Goal: Submit feedback/report problem: Submit feedback/report problem

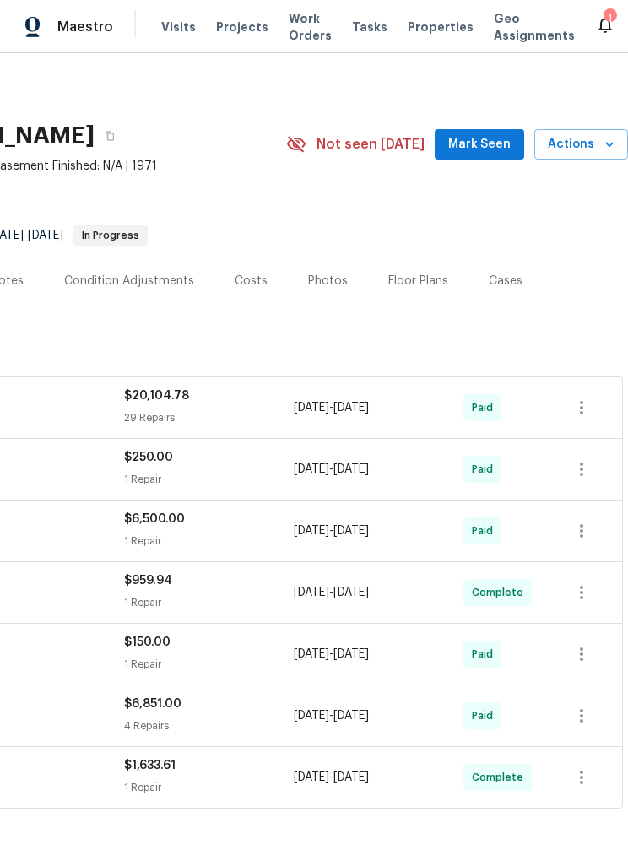
scroll to position [0, 326]
click at [584, 146] on span "Actions" at bounding box center [581, 144] width 67 height 21
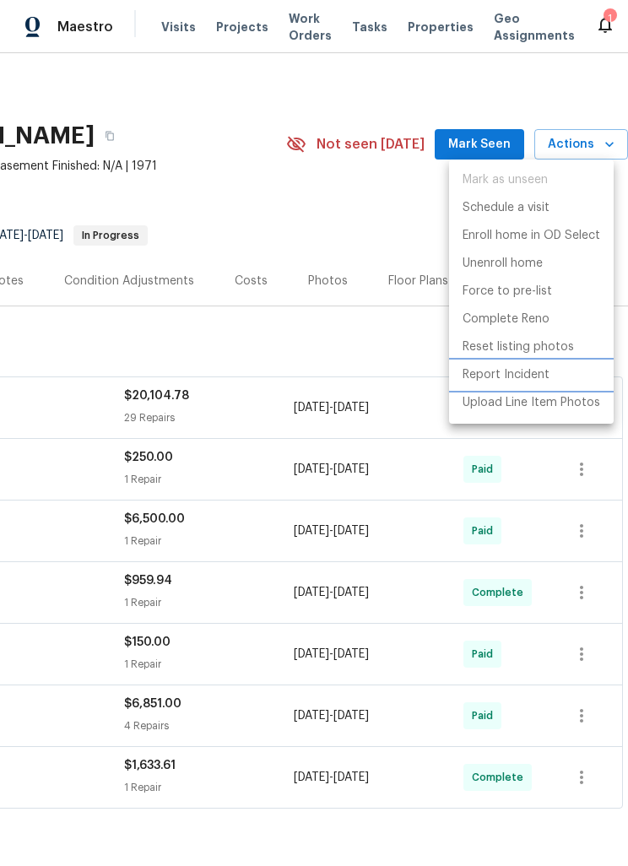
click at [524, 375] on p "Report Incident" at bounding box center [505, 375] width 87 height 18
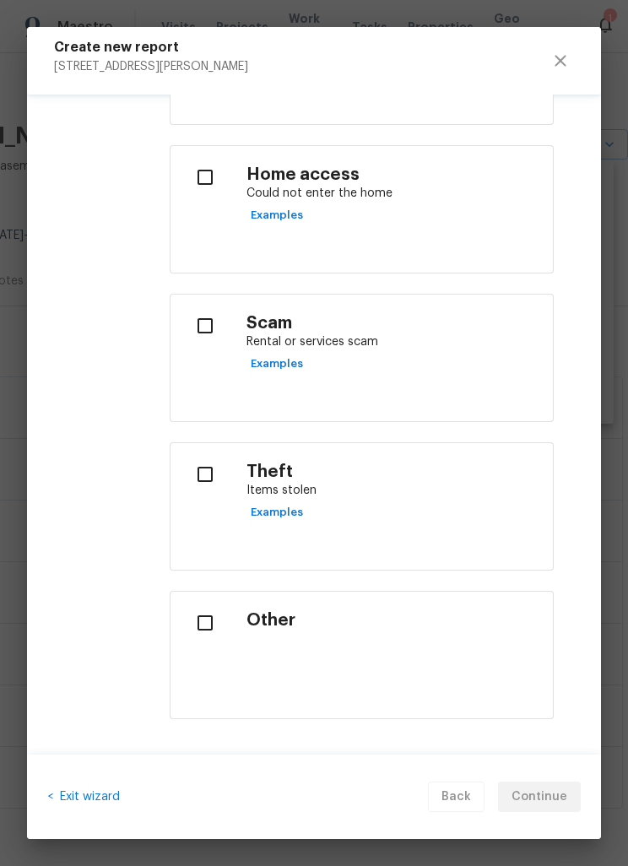
scroll to position [657, 0]
click at [208, 325] on input "checkbox" at bounding box center [205, 324] width 42 height 35
checkbox input "true"
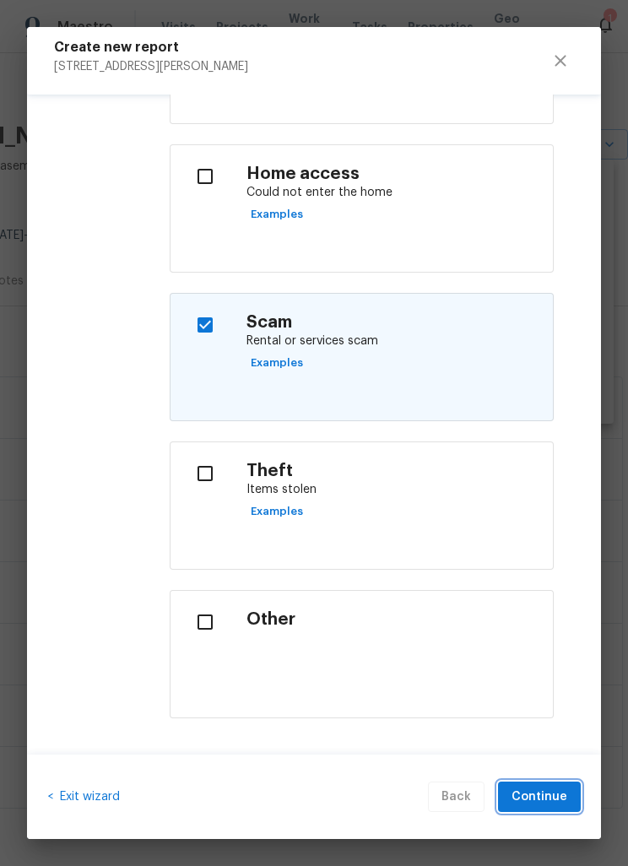
click at [553, 800] on span "Continue" at bounding box center [539, 796] width 56 height 21
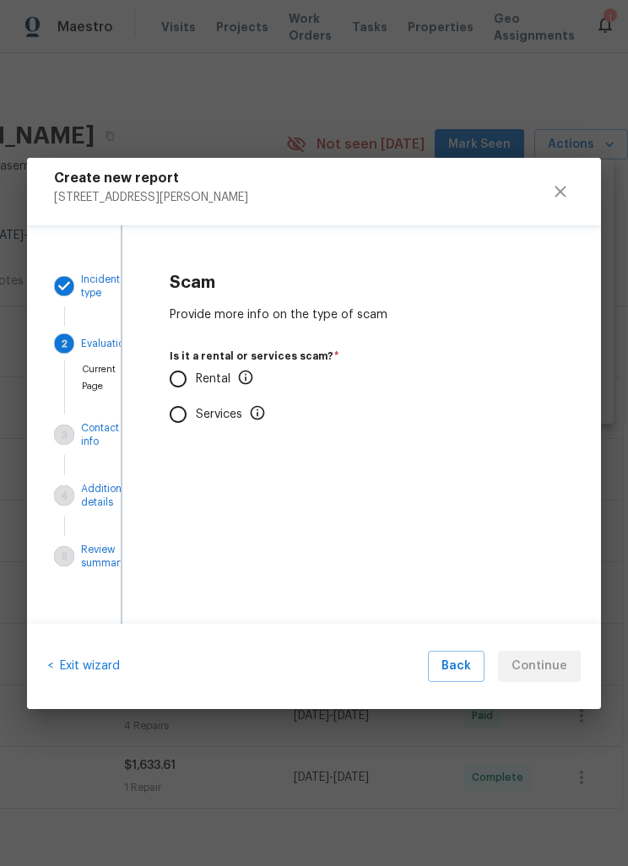
click at [189, 386] on input "Rental" at bounding box center [177, 378] width 35 height 35
radio input "true"
click at [188, 481] on input "No" at bounding box center [177, 478] width 35 height 35
radio input "true"
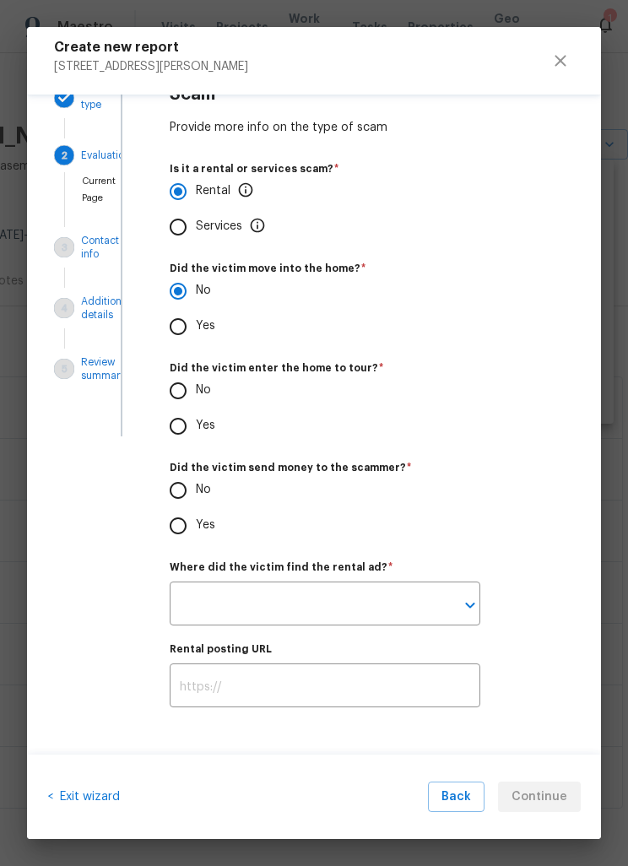
scroll to position [60, 0]
click at [175, 384] on input "No" at bounding box center [177, 390] width 35 height 35
radio input "true"
click at [177, 494] on input "No" at bounding box center [177, 489] width 35 height 35
radio input "true"
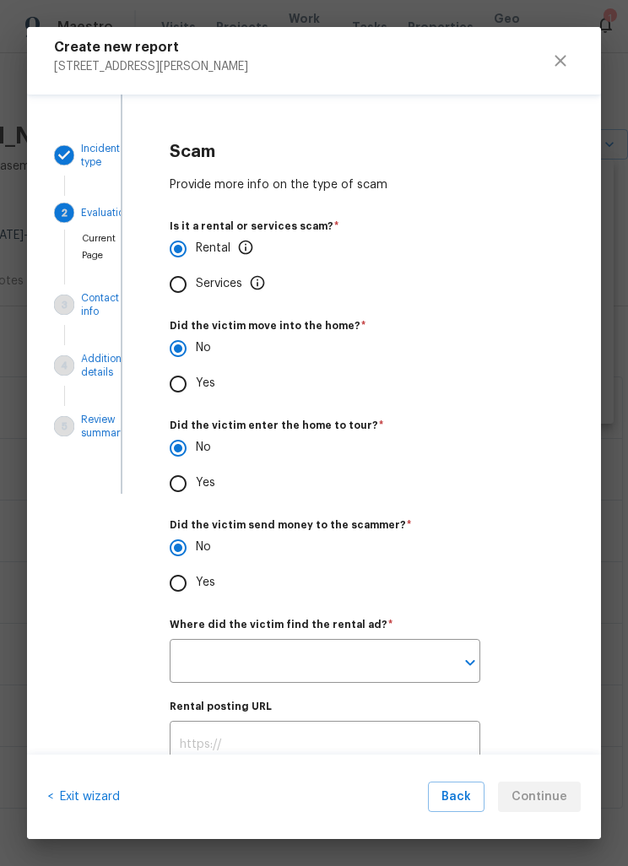
scroll to position [0, 0]
click at [462, 797] on span "Back" at bounding box center [456, 796] width 30 height 21
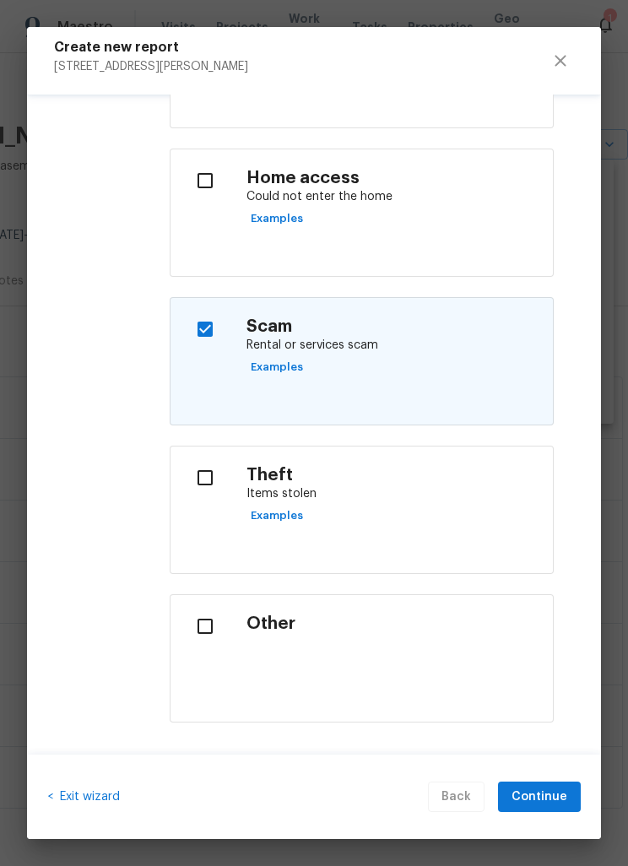
scroll to position [654, 0]
click at [209, 328] on input "checkbox" at bounding box center [205, 327] width 42 height 35
checkbox input "false"
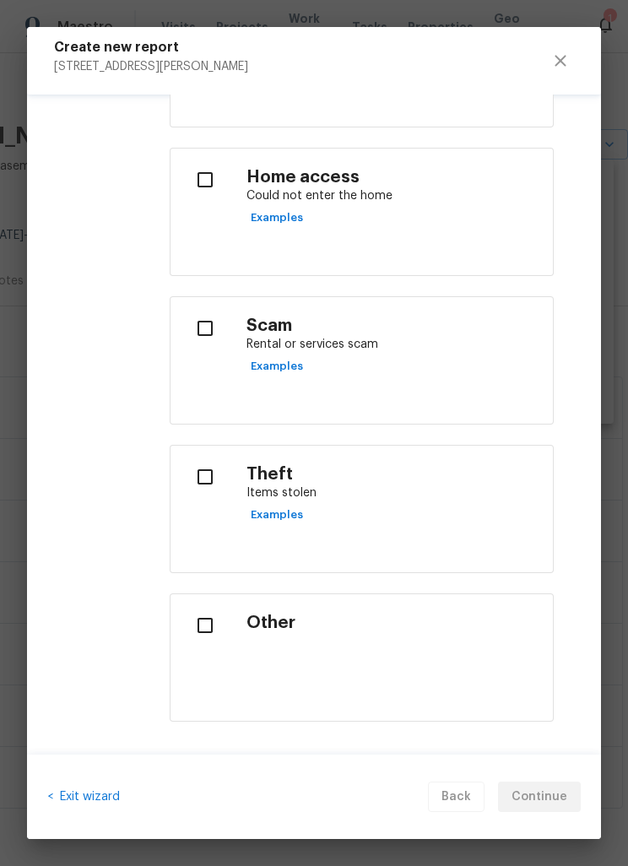
click at [207, 626] on input "checkbox" at bounding box center [205, 624] width 42 height 35
checkbox input "true"
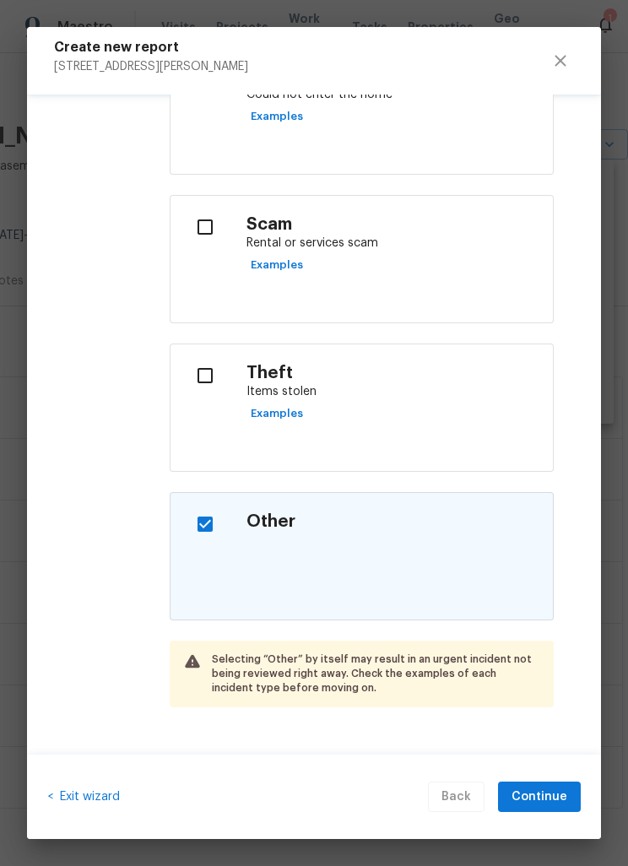
scroll to position [754, 0]
click at [552, 797] on span "Continue" at bounding box center [539, 796] width 56 height 21
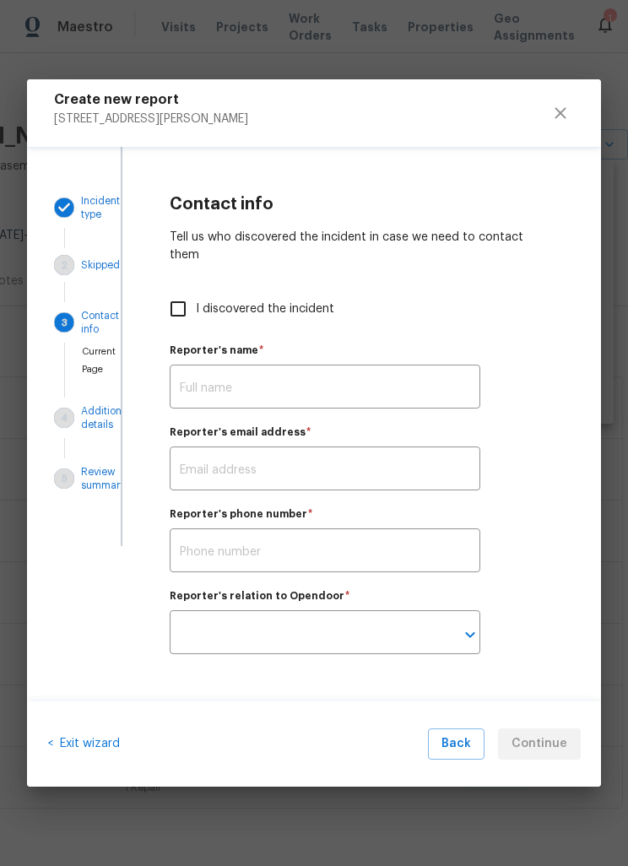
click at [368, 370] on input "text" at bounding box center [325, 389] width 310 height 40
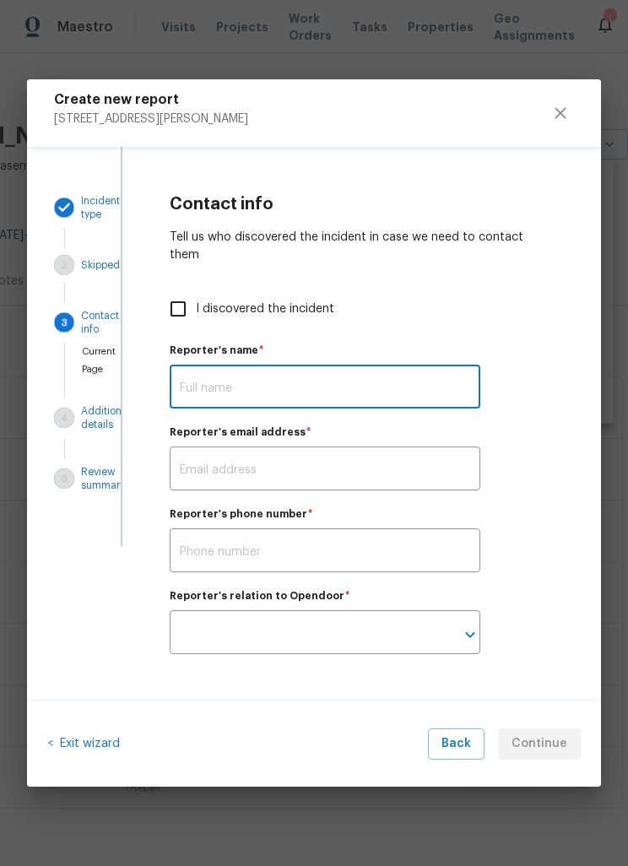
click at [178, 297] on input "I discovered the incident" at bounding box center [177, 308] width 35 height 35
checkbox input "true"
type input "[PERSON_NAME]"
type input "[PERSON_NAME][EMAIL_ADDRESS][PERSON_NAME][DOMAIN_NAME]"
type input "Opendoor employee"
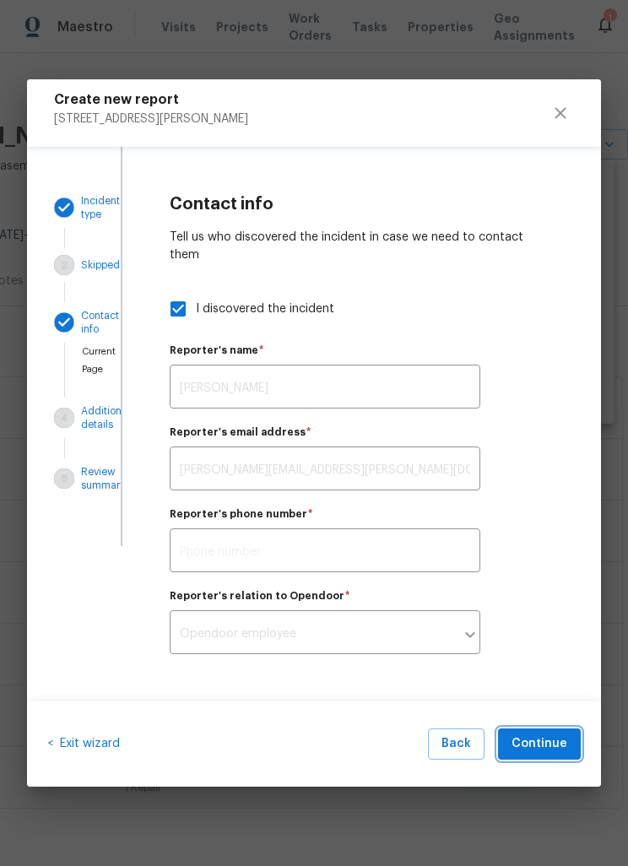
click at [559, 736] on span "Continue" at bounding box center [539, 743] width 56 height 21
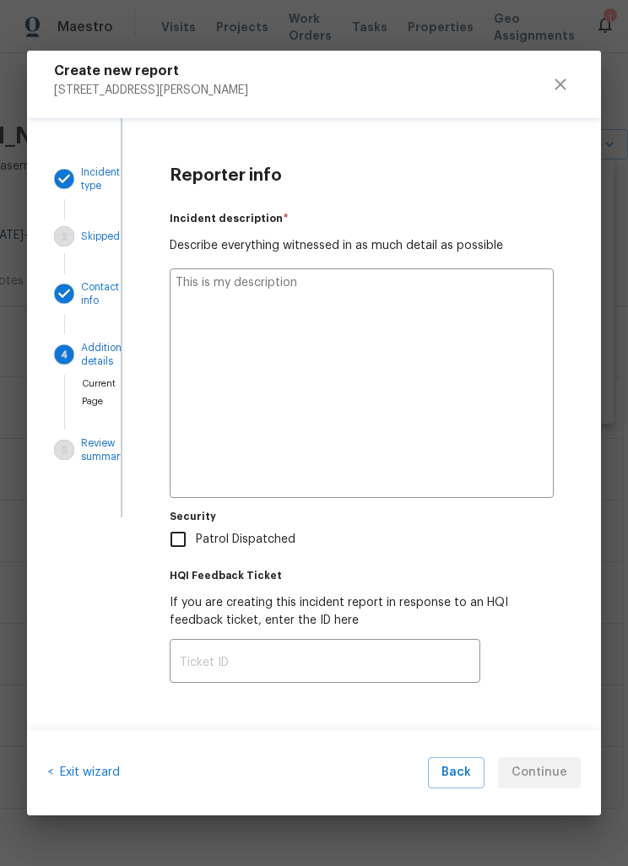
click at [331, 300] on textarea at bounding box center [362, 382] width 384 height 229
type textarea "I"
type textarea "x"
type textarea "I"
type textarea "x"
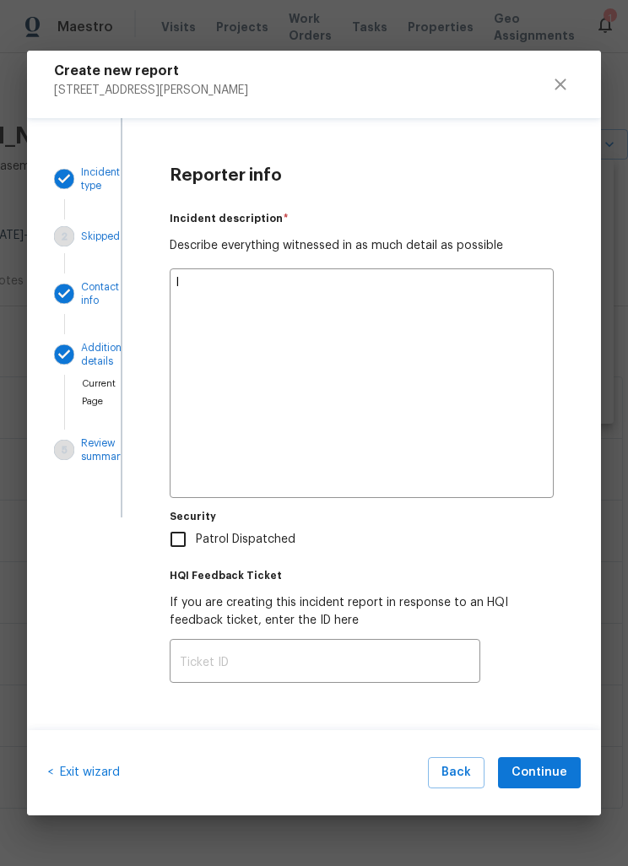
type textarea "I s"
type textarea "x"
type textarea "I sh"
type textarea "x"
type textarea "I shi"
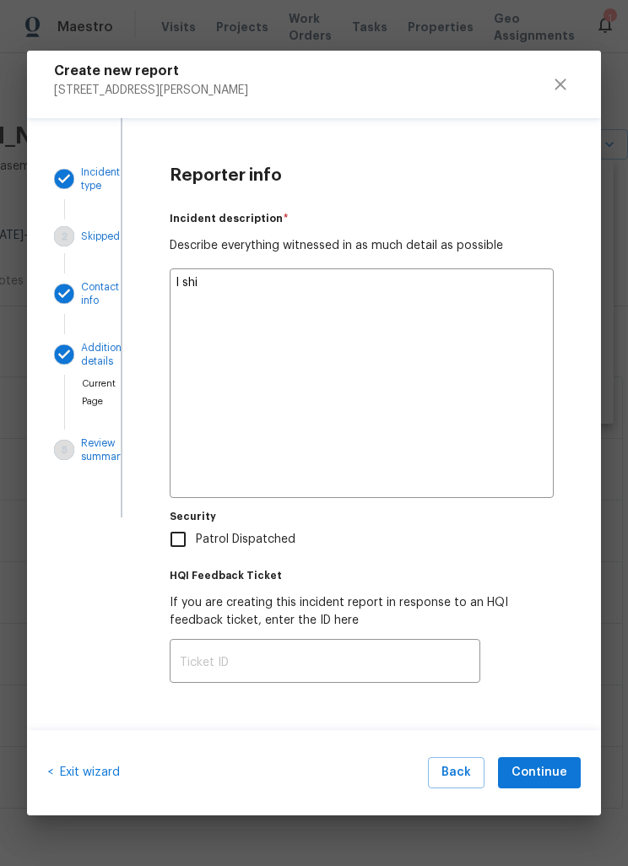
type textarea "x"
type textarea "I [DEMOGRAPHIC_DATA]"
type textarea "x"
type textarea "I shiee"
type textarea "x"
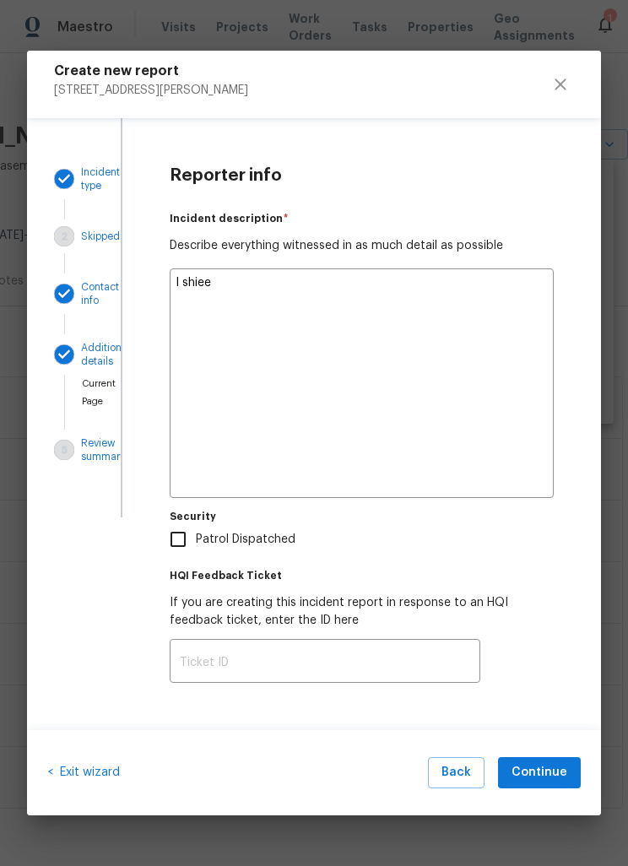
type textarea "I shieec"
type textarea "x"
type textarea "I showed"
type textarea "x"
type textarea "I showed"
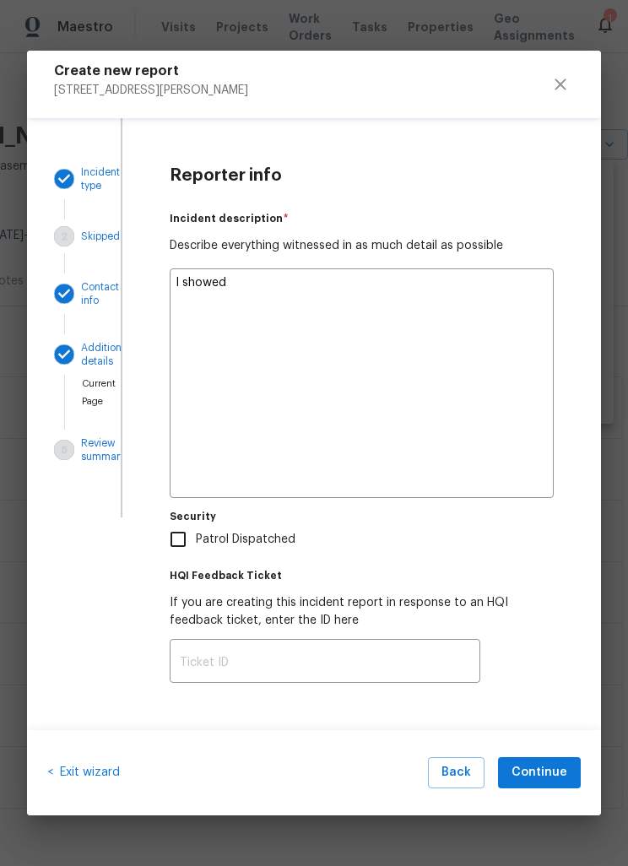
type textarea "x"
type textarea "I showed u"
type textarea "x"
type textarea "I showed up"
type textarea "x"
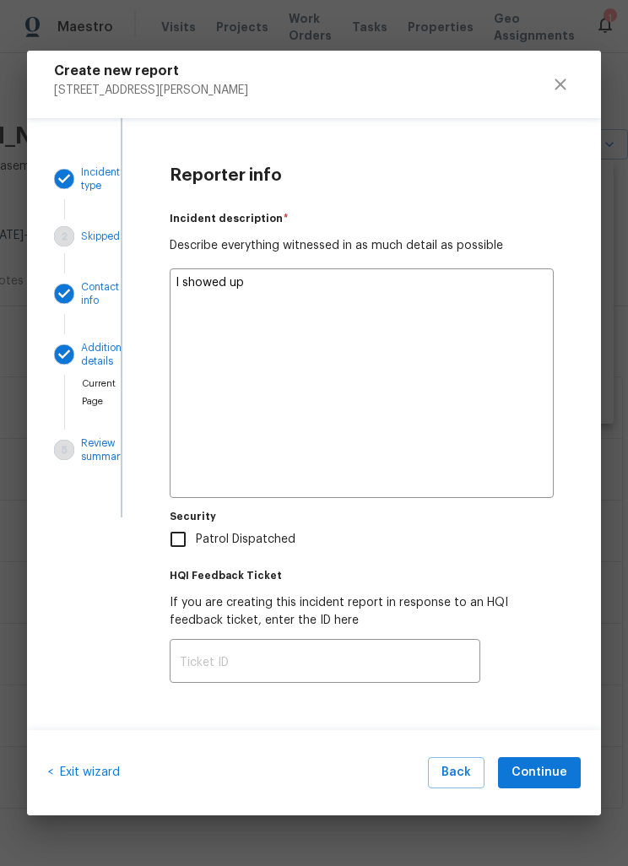
type textarea "I showed up"
type textarea "x"
type textarea "I showed up t"
type textarea "x"
type textarea "I showed up tp"
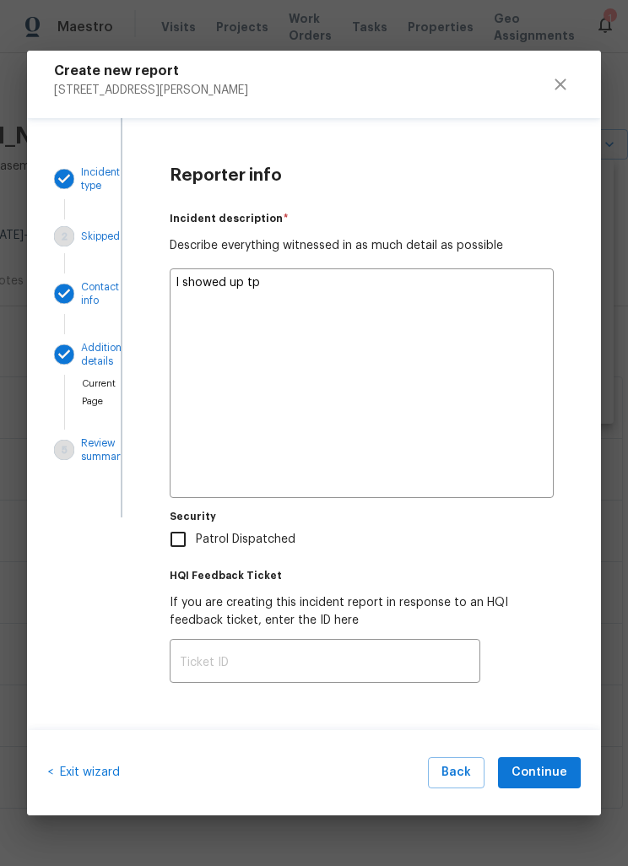
type textarea "x"
type textarea "I showed up to"
type textarea "x"
type textarea "I showed up to"
type textarea "x"
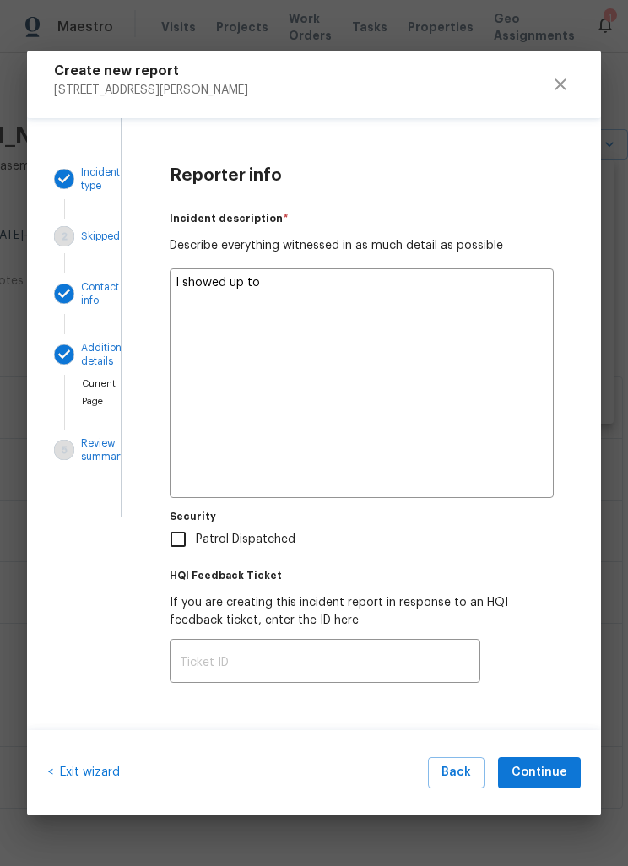
type textarea "I showed up to t"
type textarea "x"
type textarea "I showed up to th"
type textarea "x"
type textarea "I showed up to the"
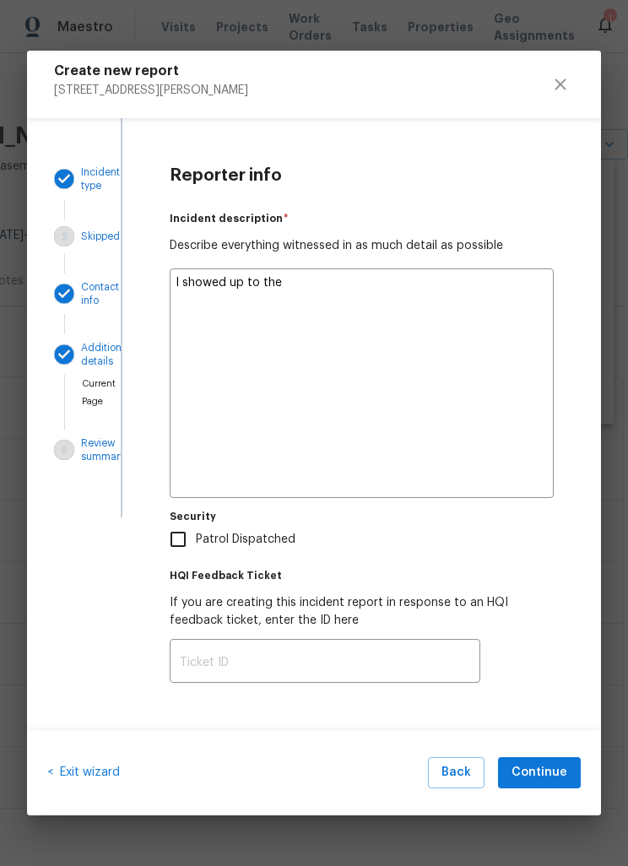
type textarea "x"
type textarea "I showed up to the"
type textarea "x"
type textarea "I showed up to the h"
type textarea "x"
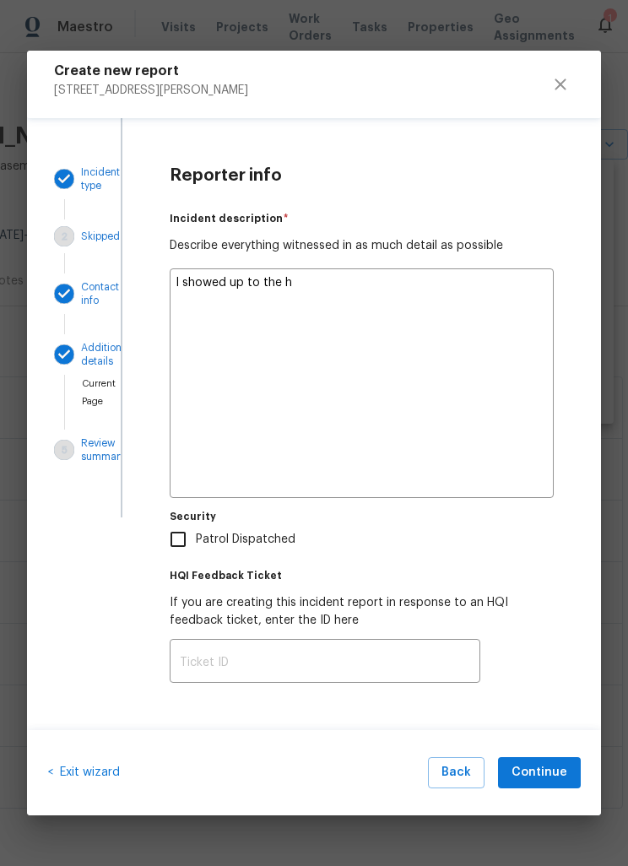
type textarea "I showed up to the ho"
type textarea "x"
type textarea "I showed up to the hou"
type textarea "x"
type textarea "I showed up to the hous"
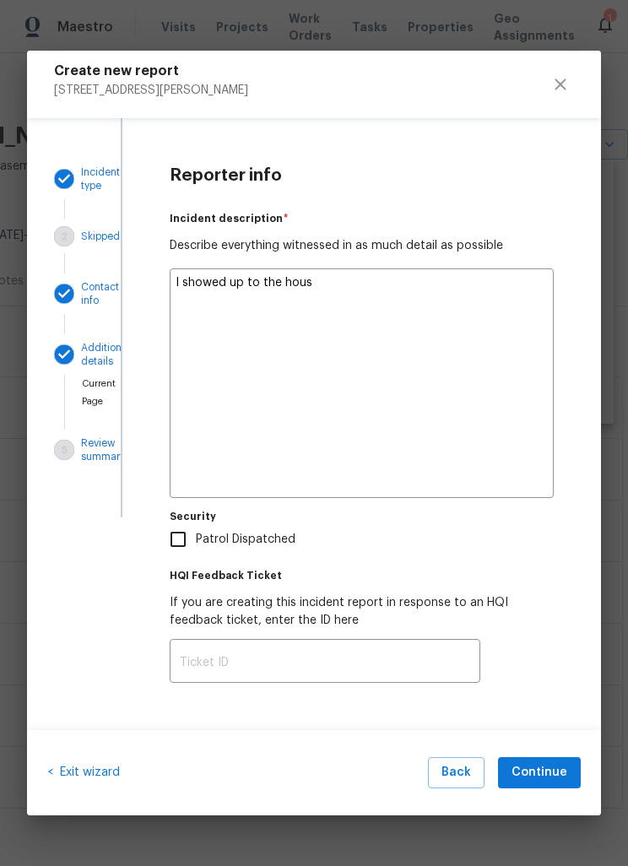
type textarea "x"
type textarea "I showed up to the house"
type textarea "x"
type textarea "I showed up to the house"
type textarea "x"
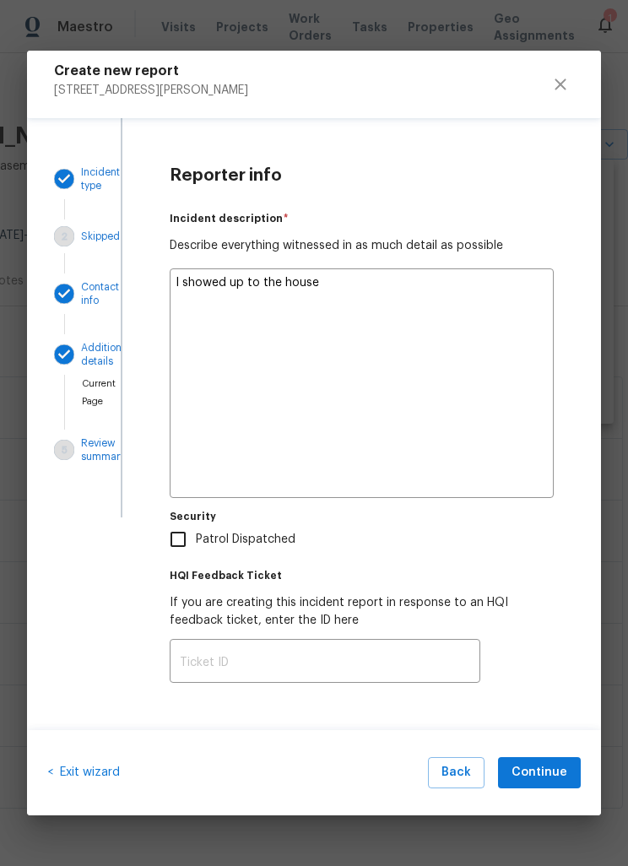
type textarea "I showed up to the house t"
type textarea "x"
type textarea "I showed up to the house to"
type textarea "x"
type textarea "I showed up to the house to"
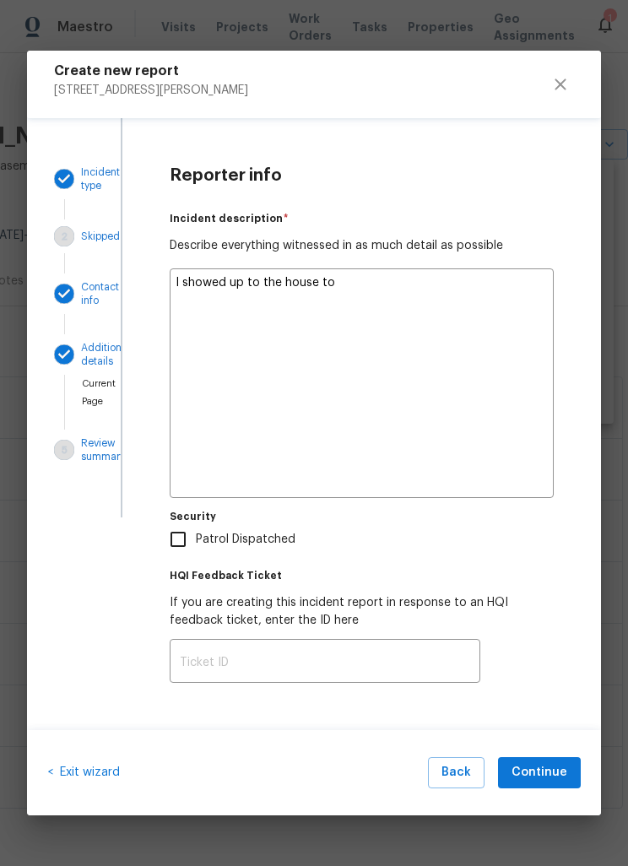
type textarea "x"
type textarea "I showed up to the house to a"
type textarea "x"
type textarea "I showed up to the house to an"
type textarea "x"
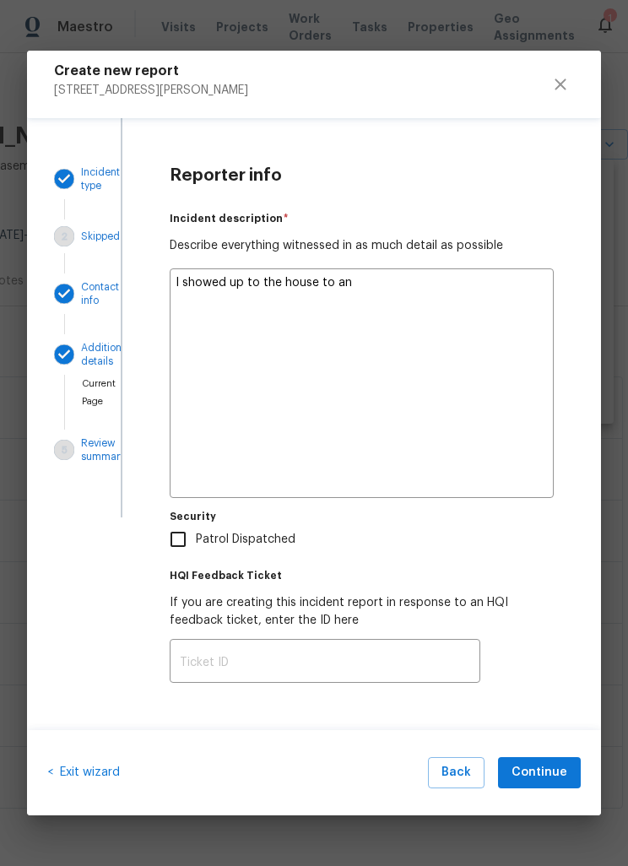
type textarea "I showed up to the house to [PERSON_NAME]"
type textarea "x"
type textarea "I showed up to the house to anaw"
type textarea "x"
type textarea "I showed up to the house to anawe"
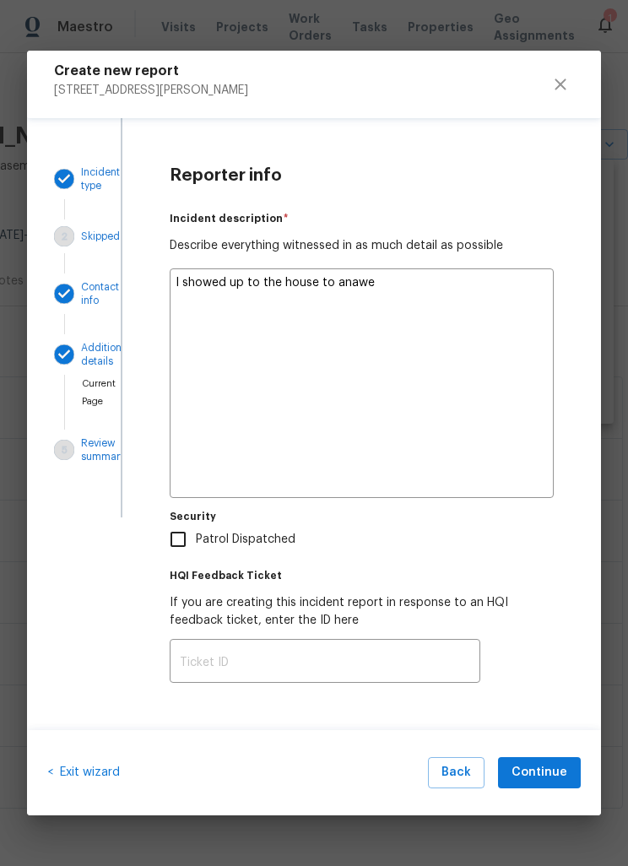
type textarea "x"
type textarea "I showed up to the house to anawer"
type textarea "x"
type textarea "I showed up to the house to answer"
type textarea "x"
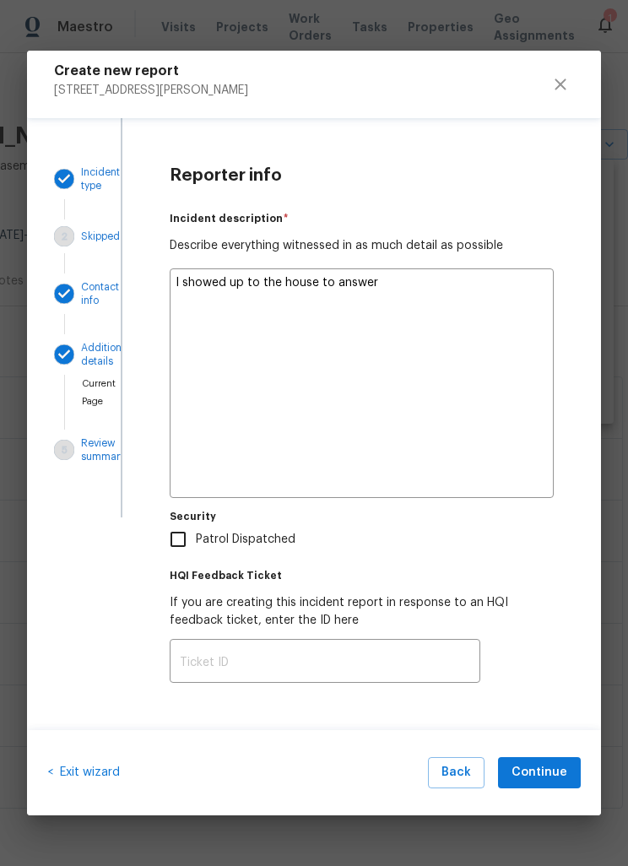
type textarea "I showed up to the house to answer"
type textarea "x"
type textarea "I showed up to the house to answer s"
type textarea "x"
type textarea "I showed up to the house to answer sc"
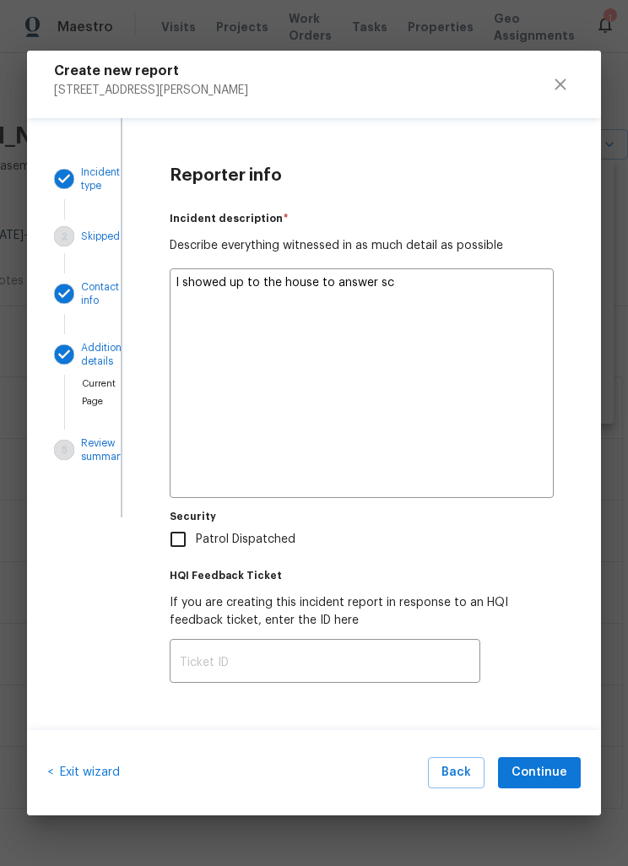
type textarea "x"
type textarea "I showed up to the house to answer sco"
type textarea "x"
type textarea "I showed up to the house to answer scou"
type textarea "x"
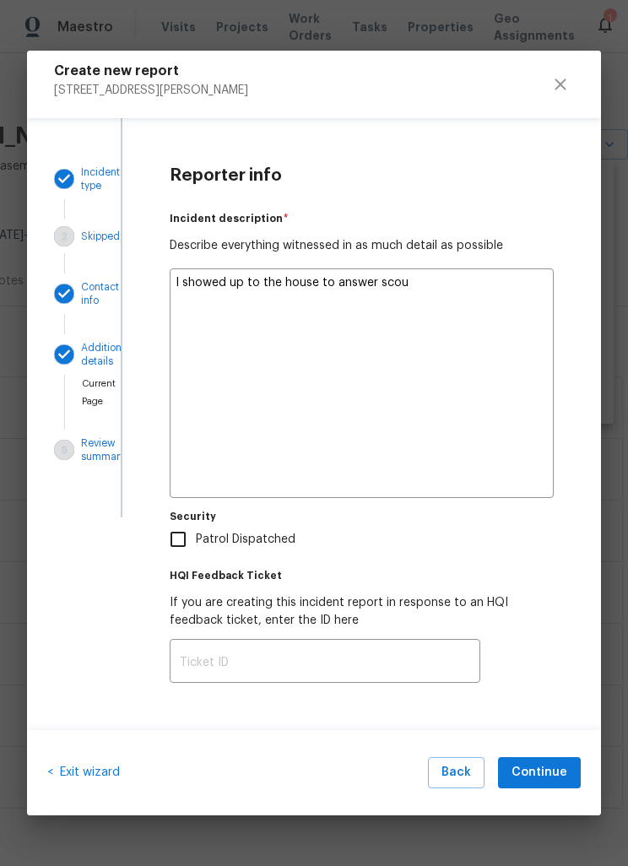
type textarea "I showed up to the house to answer scout"
type textarea "x"
type textarea "I showed up to the house to answer scout"
type textarea "x"
type textarea "I showed up to the house to answer scout v"
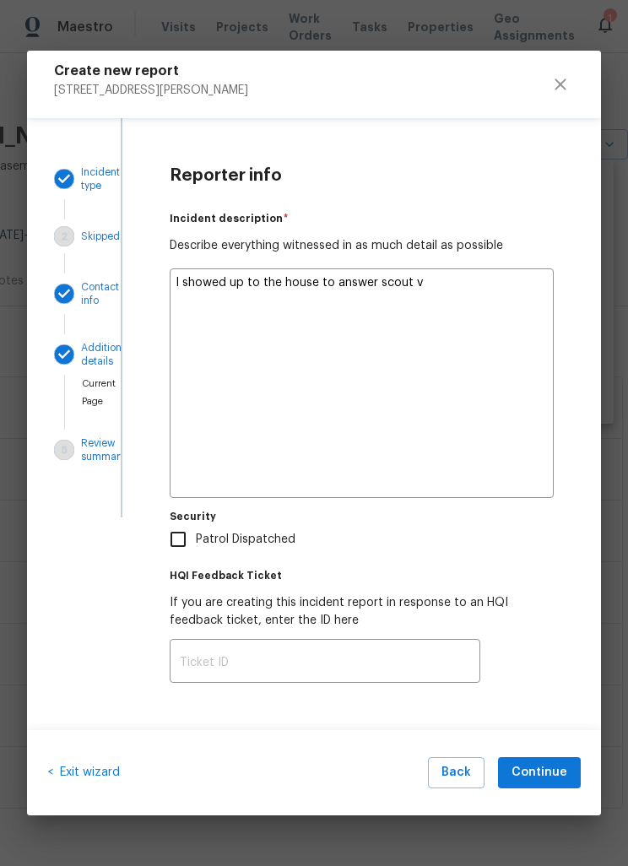
type textarea "x"
type textarea "I showed up to the house to answer scout vi"
type textarea "x"
type textarea "I showed up to the house to answer scout vis"
type textarea "x"
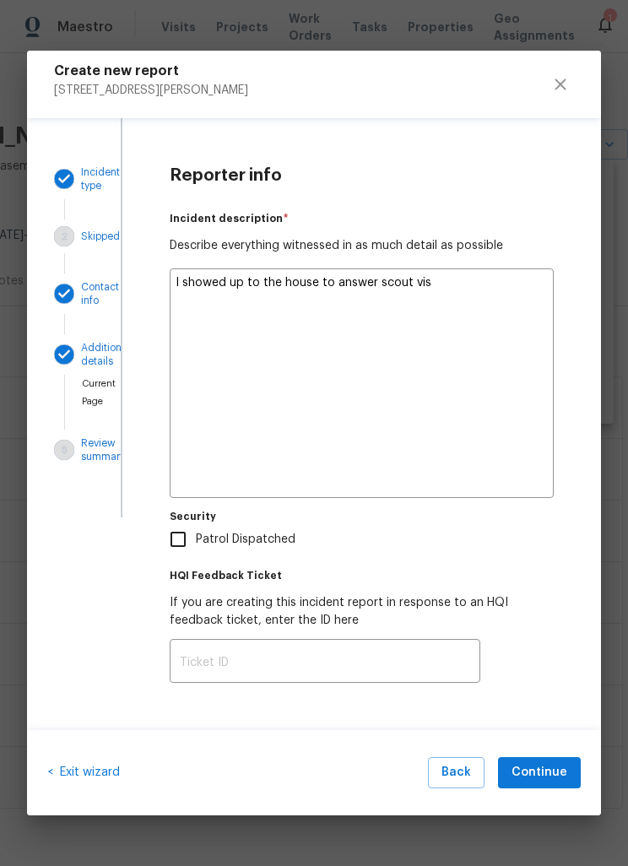
type textarea "I showed up to the house to answer scout visi"
type textarea "x"
type textarea "I showed up to the house to answer scout visit"
type textarea "x"
type textarea "I showed up to the house to answer scout visit"
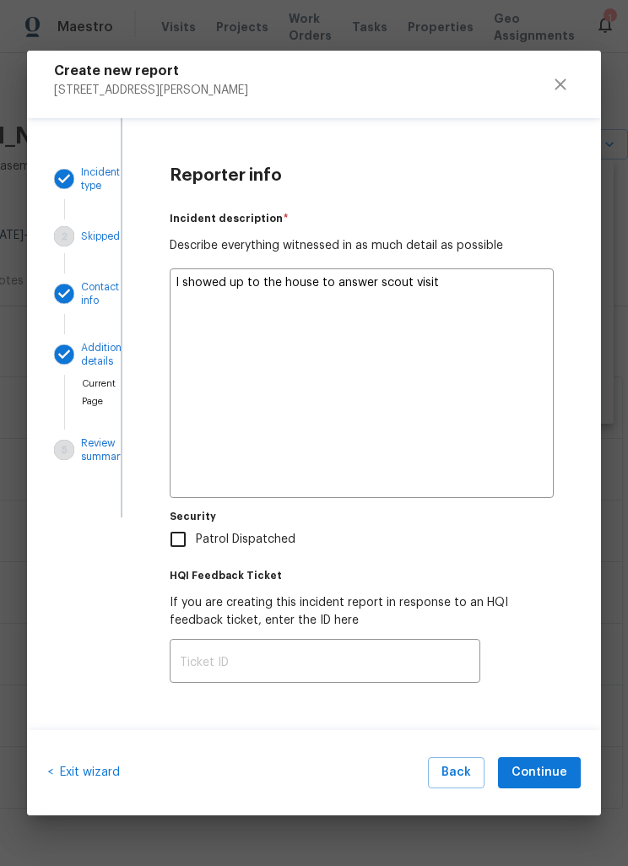
type textarea "x"
type textarea "I showed up to the house to answer scout visit f"
type textarea "x"
type textarea "I showed up to the house to answer scout visit fo"
type textarea "x"
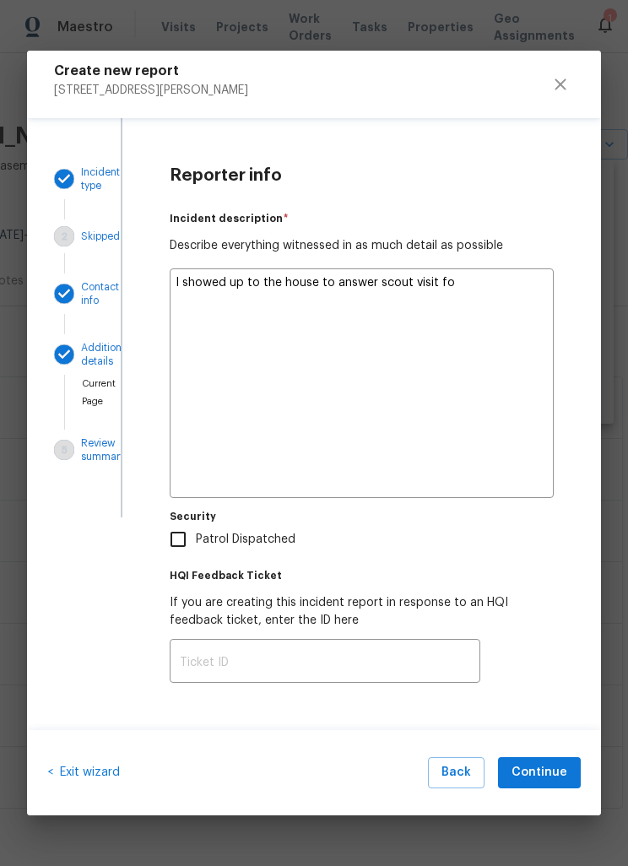
type textarea "I showed up to the house to answer scout visit for"
type textarea "x"
type textarea "I showed up to the house to answer scout visit for"
type textarea "x"
type textarea "I showed up to the house to answer scout visit for s"
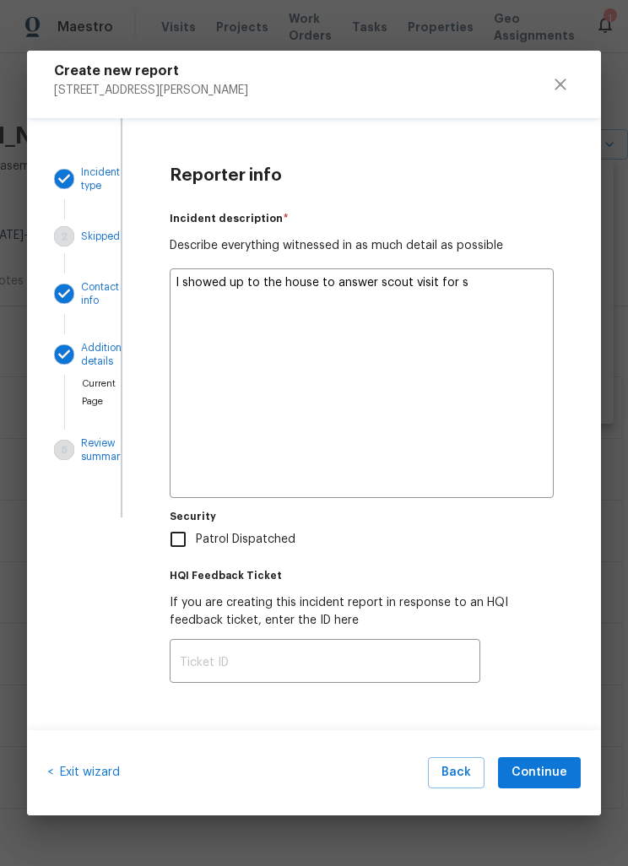
type textarea "x"
type textarea "I showed up to the house to answer scout visit for se"
type textarea "x"
type textarea "I showed up to the house to answer scout visit for sec"
type textarea "x"
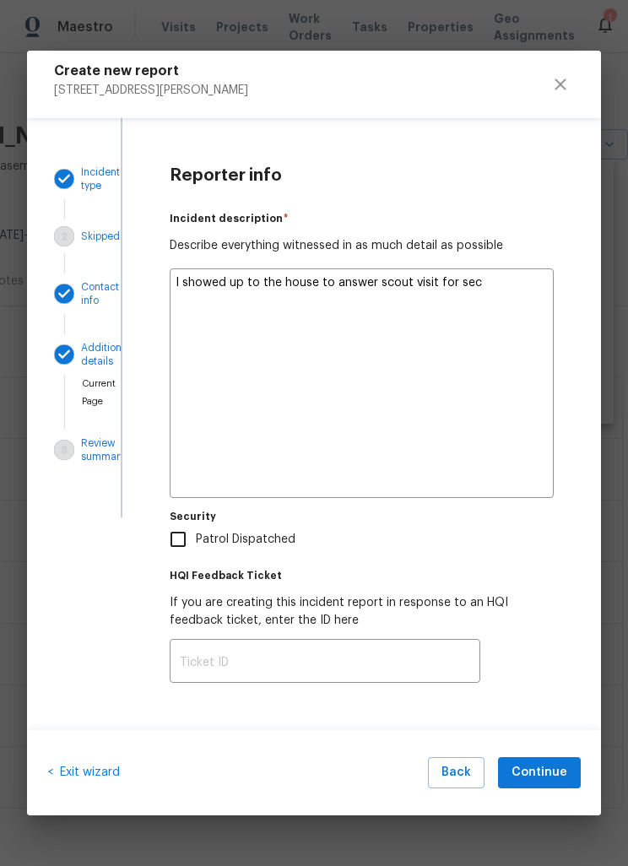
type textarea "I showed up to the house to answer scout visit for secu"
type textarea "x"
type textarea "I showed up to the house to answer scout visit for secur"
type textarea "x"
type textarea "I showed up to the house to answer scout visit for securi"
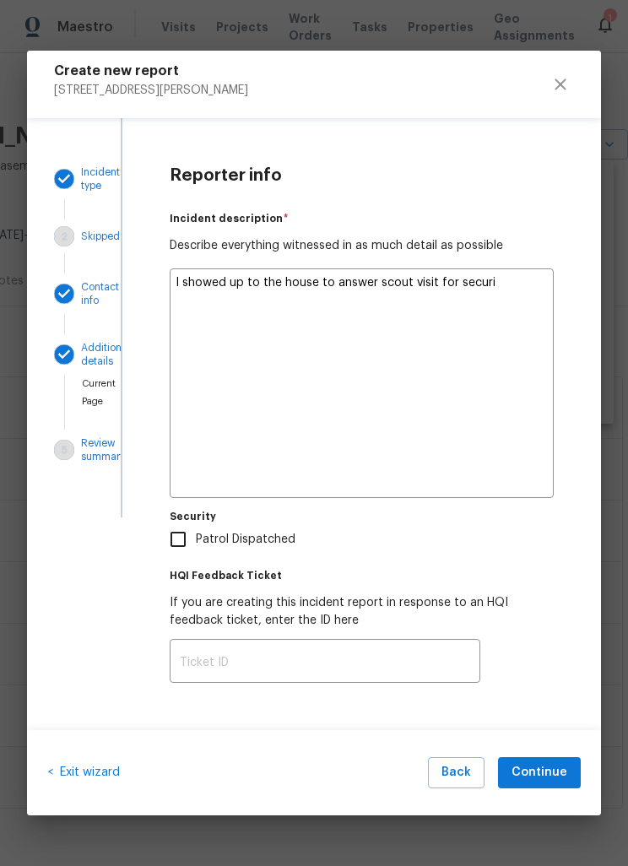
type textarea "x"
type textarea "I showed up to the house to answer scout visit for securit"
type textarea "x"
type textarea "I showed up to the house to answer scout visit for security"
type textarea "x"
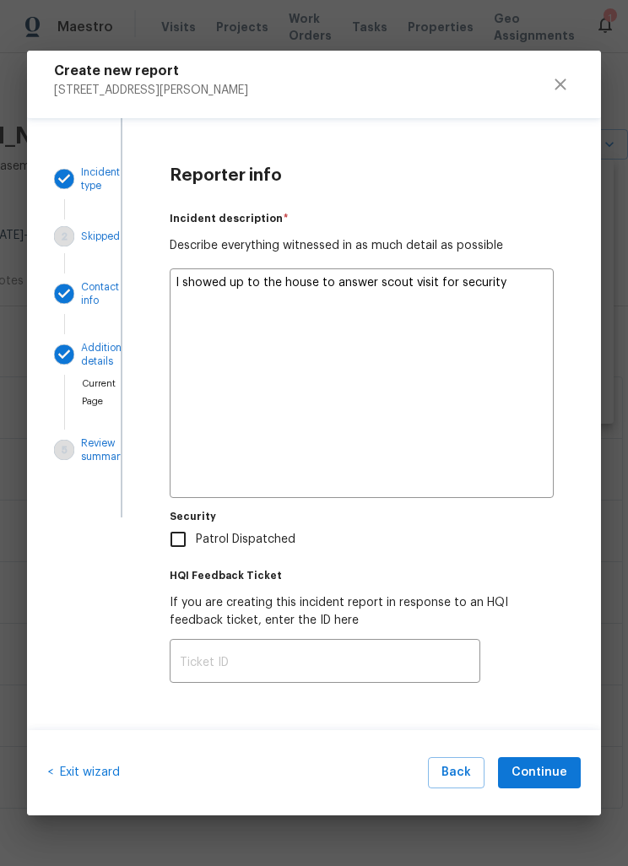
type textarea "I showed up to the house to answer scout visit for security"
type textarea "x"
type textarea "I showed up to the house to answer scout visit for security c"
type textarea "x"
type textarea "I showed up to the house to answer scout visit for security ch"
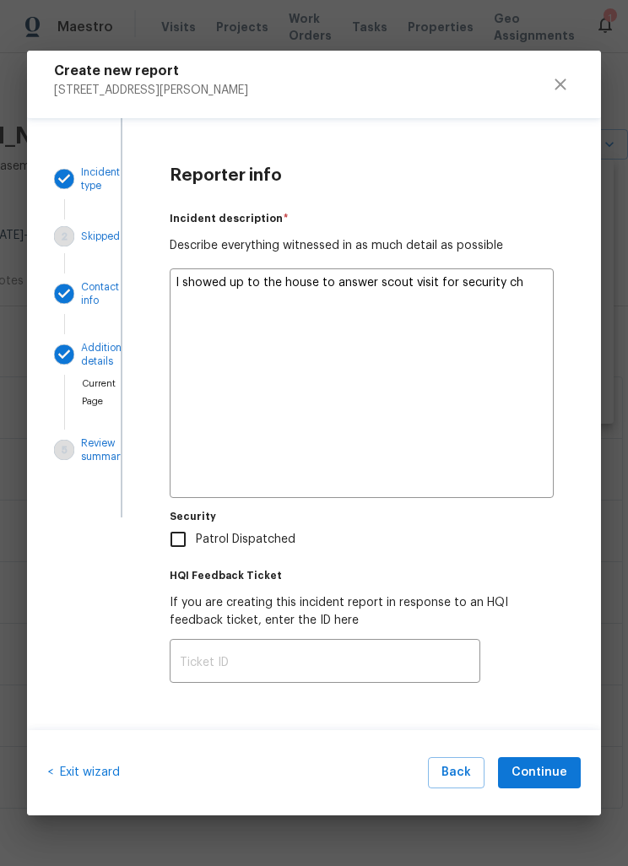
type textarea "x"
type textarea "I showed up to the house to answer scout visit for security che"
type textarea "x"
type textarea "I showed up to the house to answer scout visit for security chec"
type textarea "x"
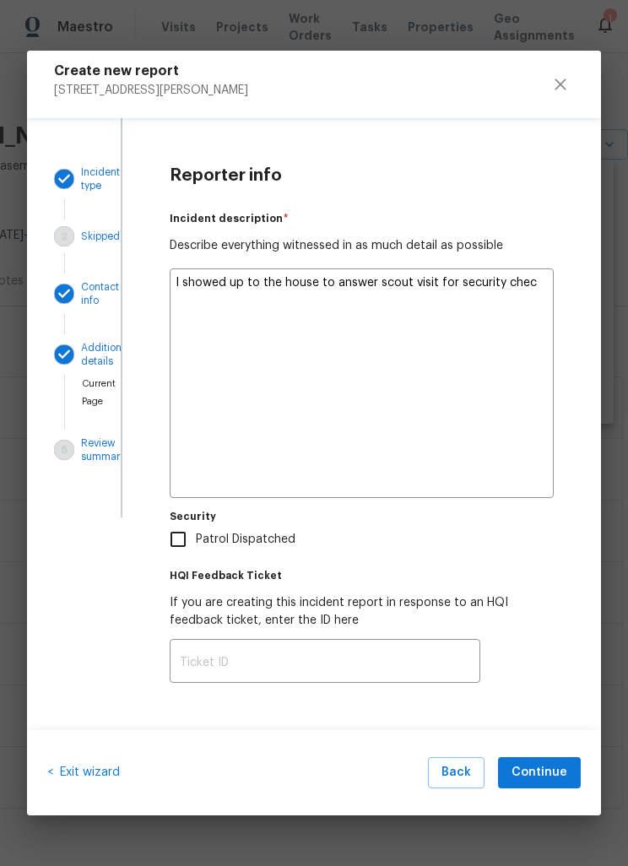
type textarea "I showed up to the house to answer scout visit for security check"
type textarea "x"
type textarea "I showed up to the house to answer scout visit for security check"
type textarea "x"
type textarea "I showed up to the house to answer scout visit for security check u"
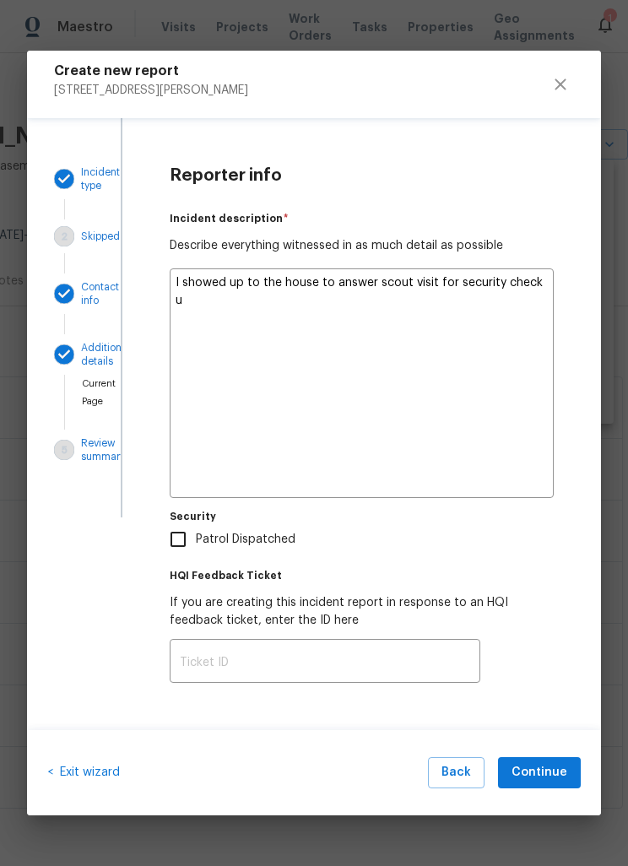
type textarea "x"
type textarea "I showed up to the house to answer scout visit for security check up"
type textarea "x"
type textarea "I showed up to the house to answer scout visit for security check up."
type textarea "x"
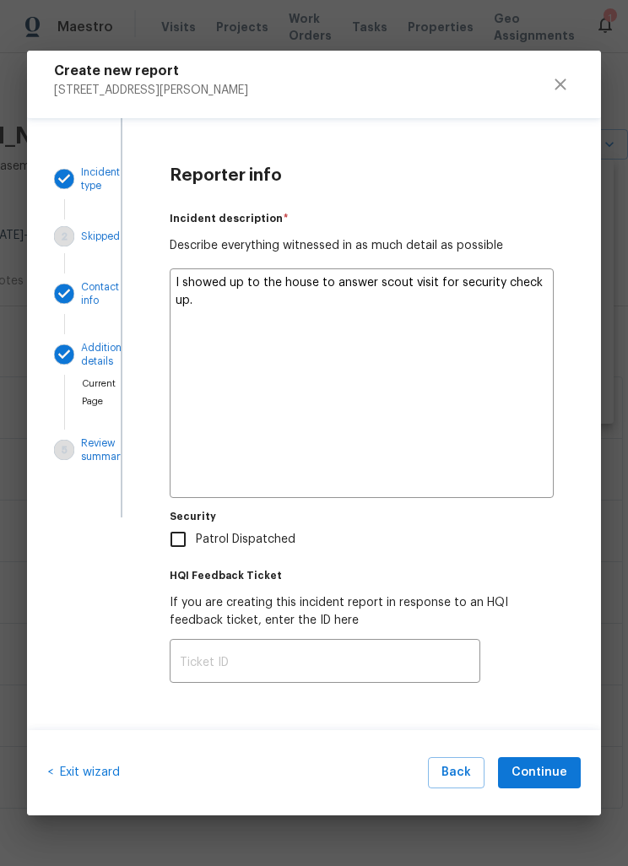
type textarea "I showed up to the house to answer scout visit for security check up."
type textarea "x"
type textarea "I showed up to the house to answer scout visit for security check up. T"
type textarea "x"
type textarea "I showed up to the house to answer scout visit for security check up. Th"
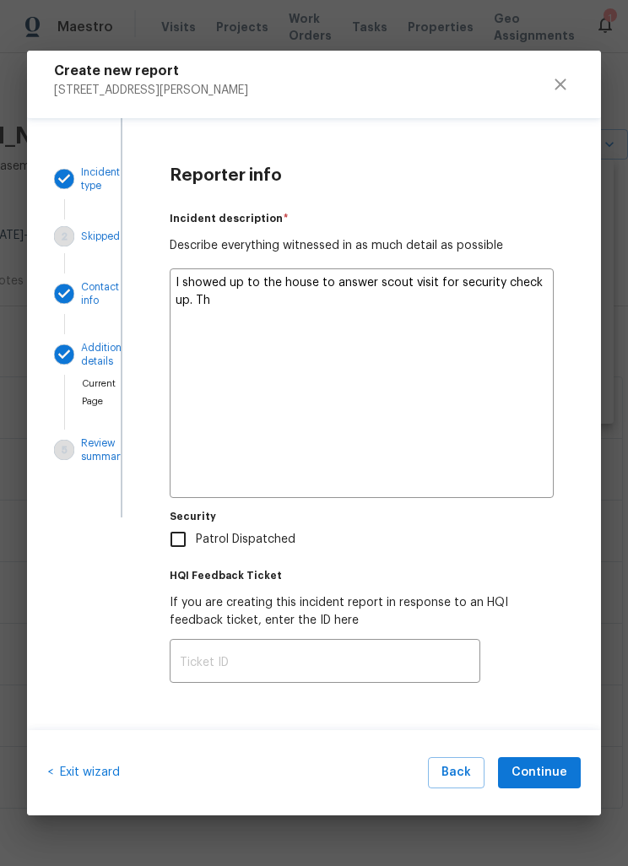
type textarea "x"
type textarea "I showed up to the house to answer scout visit for security check up. The"
type textarea "x"
type textarea "I showed up to the house to answer scout visit for security check up. The"
type textarea "x"
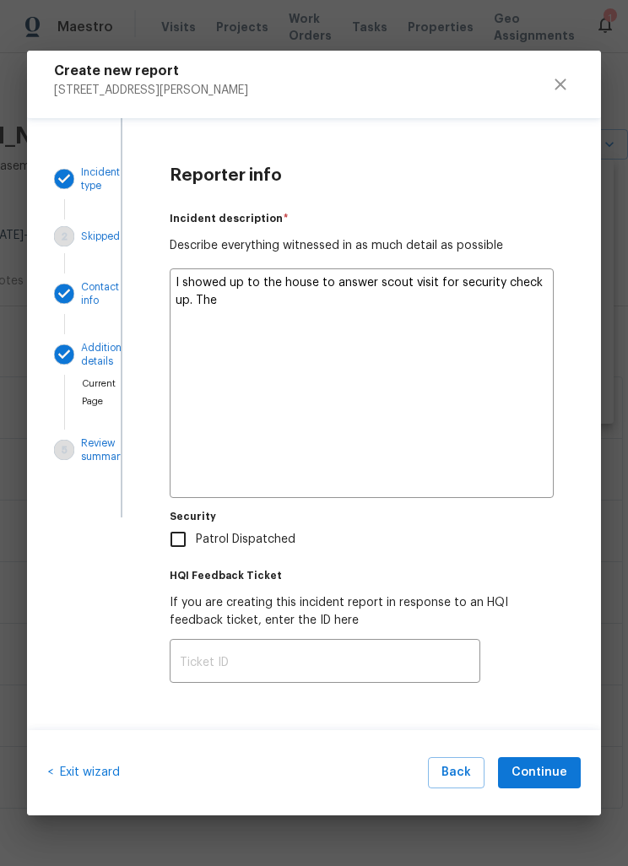
type textarea "I showed up to the house to answer scout visit for security check up. The p"
type textarea "x"
type textarea "I showed up to the house to answer scout visit for security check up. The po"
type textarea "x"
type textarea "I showed up to the house to answer scout visit for security check up. The pol"
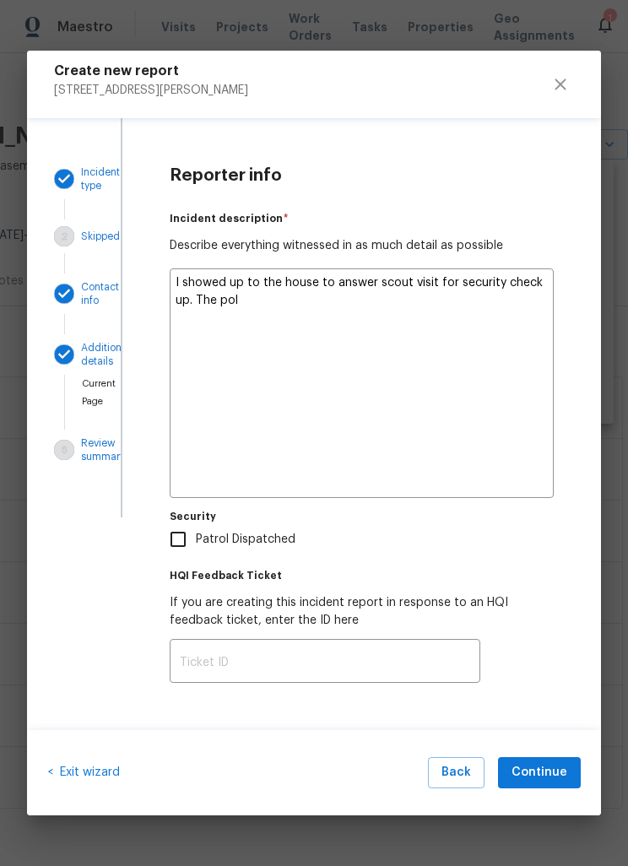
type textarea "x"
type textarea "I showed up to the house to answer scout visit for security check up. The poli"
type textarea "x"
type textarea "I showed up to the house to answer scout visit for security check up. The polic"
type textarea "x"
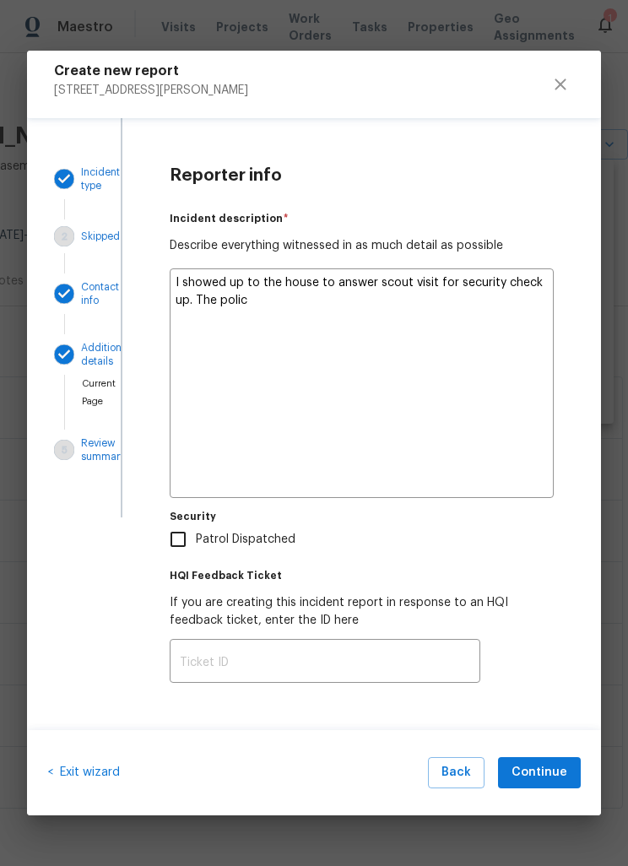
type textarea "I showed up to the house to answer scout visit for security check up. The policw"
type textarea "x"
type textarea "I showed up to the house to answer scout visit for security check up. The police"
type textarea "x"
type textarea "I showed up to the house to answer scout visit for security check up. The police"
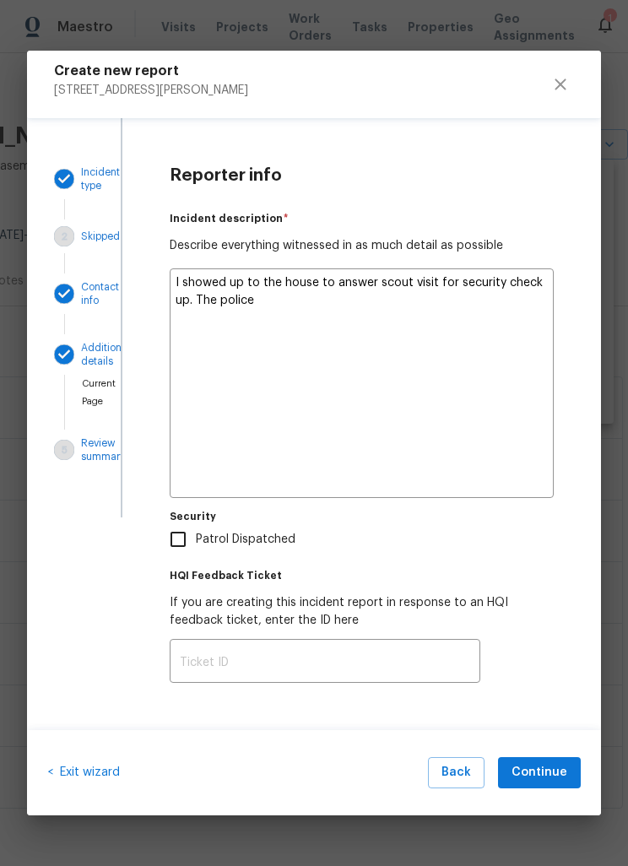
type textarea "x"
type textarea "I showed up to the house to answer scout visit for security check up. The polic…"
type textarea "x"
type textarea "I showed up to the house to answer scout visit for security check up. The polic…"
type textarea "x"
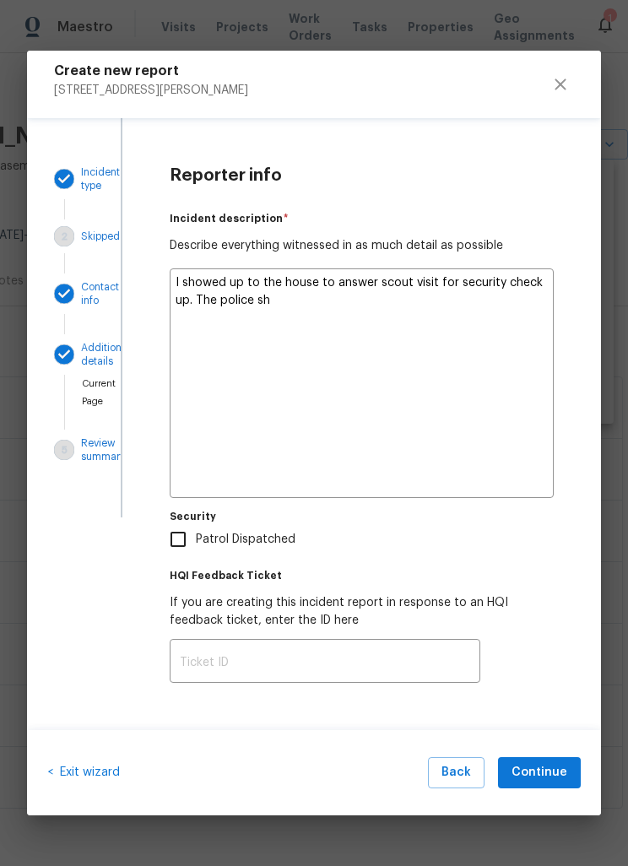
type textarea "I showed up to the house to answer scout visit for security check up. The polic…"
type textarea "x"
type textarea "I showed up to the house to answer scout visit for security check up. The polic…"
type textarea "x"
type textarea "I showed up to the house to answer scout visit for security check up. The polic…"
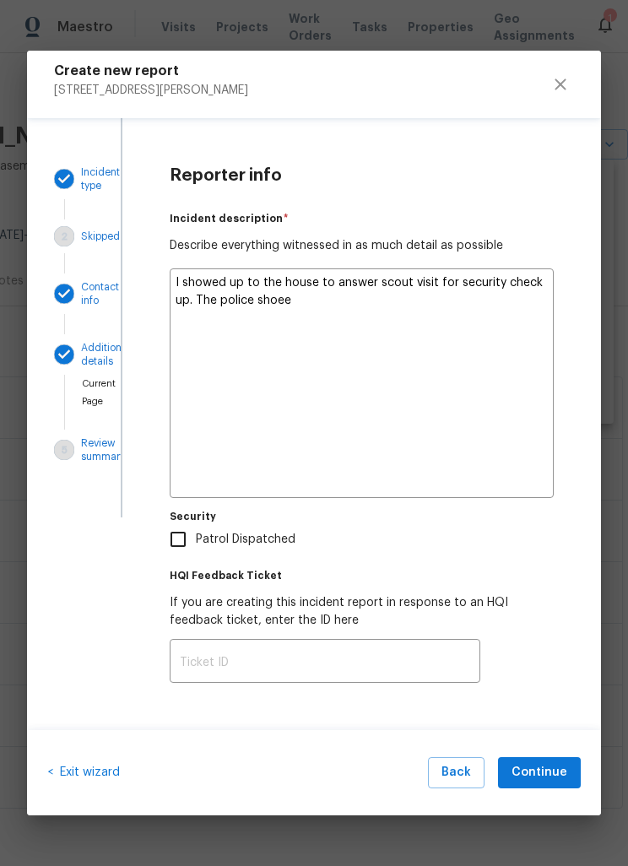
type textarea "x"
type textarea "I showed up to the house to answer scout visit for security check up. The polic…"
type textarea "x"
type textarea "I showed up to the house to answer scout visit for security check up. The polic…"
type textarea "x"
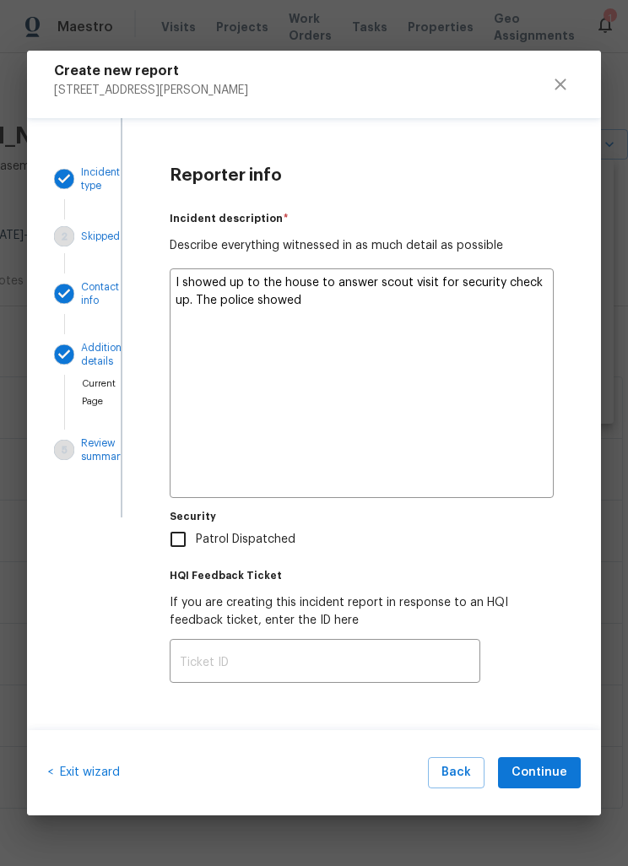
type textarea "I showed up to the house to answer scout visit for security check up. The polic…"
type textarea "x"
type textarea "I showed up to the house to answer scout visit for security check up. The polic…"
type textarea "x"
type textarea "I showed up to the house to answer scout visit for security check up. The polic…"
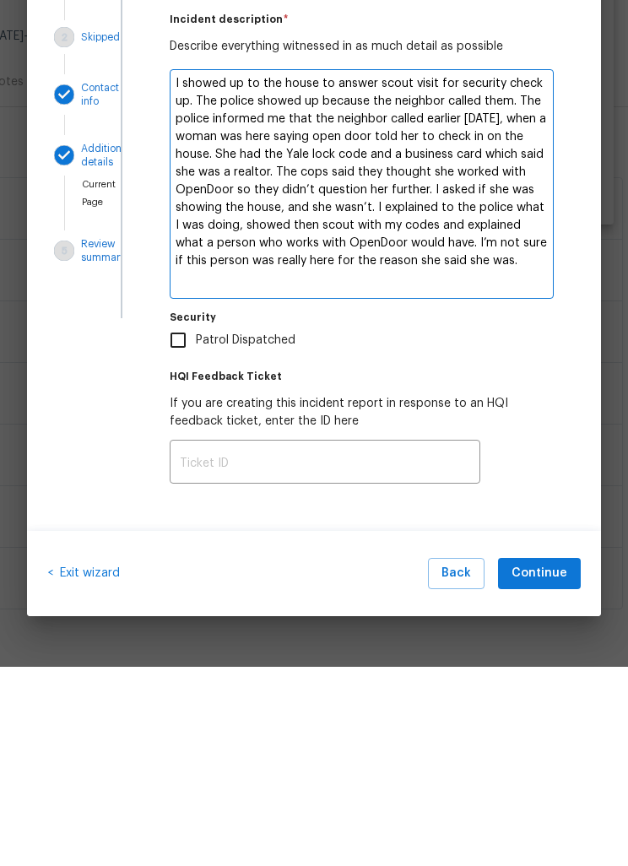
click at [181, 521] on input "Patrol Dispatched" at bounding box center [177, 538] width 35 height 35
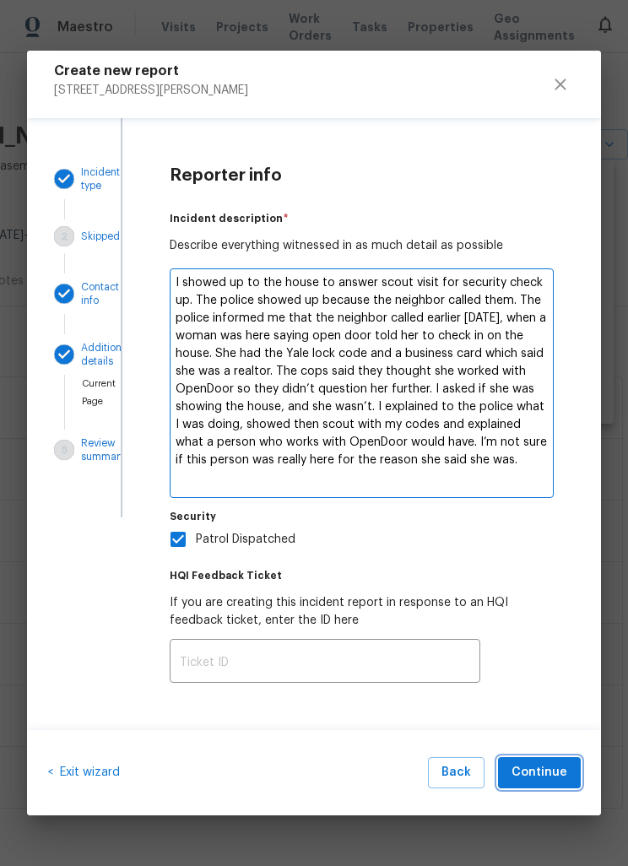
click at [553, 769] on span "Continue" at bounding box center [539, 772] width 56 height 21
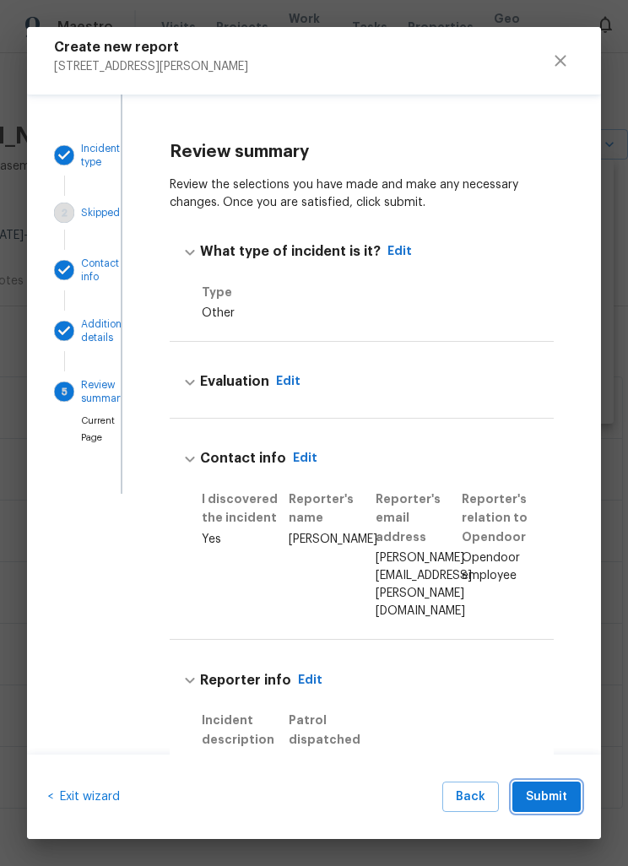
click at [557, 791] on span "Submit" at bounding box center [546, 796] width 41 height 21
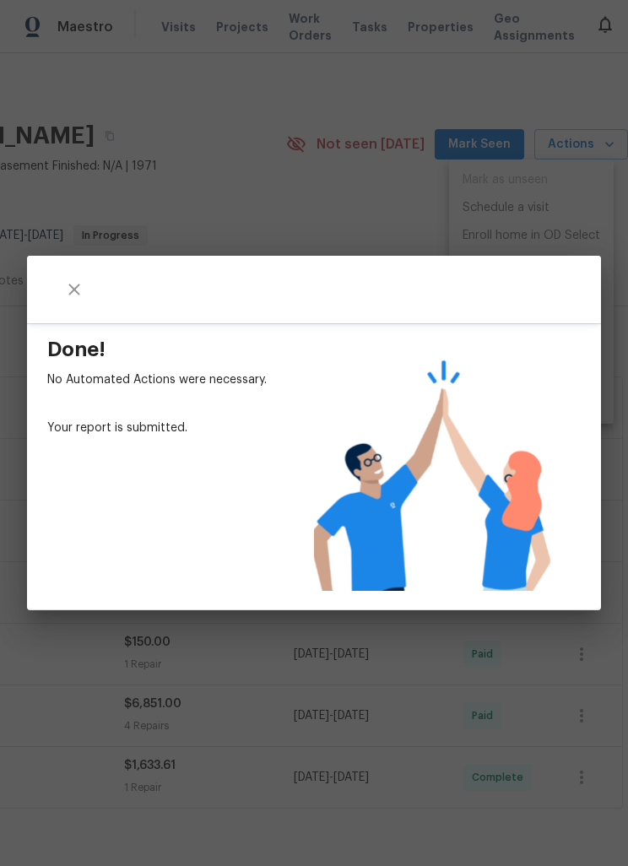
click at [361, 195] on div "Done! No Automated Actions were necessary. Your report is submitted." at bounding box center [314, 433] width 628 height 866
click at [537, 204] on div "Done! No Automated Actions were necessary. Your report is submitted." at bounding box center [314, 433] width 628 height 866
click at [78, 286] on icon "close" at bounding box center [73, 288] width 11 height 11
